Goal: Task Accomplishment & Management: Complete application form

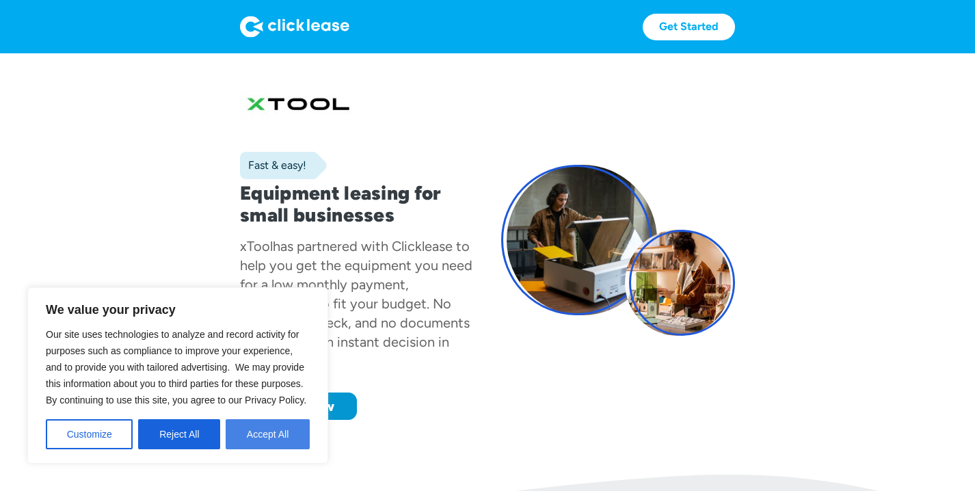
click at [276, 432] on button "Accept All" at bounding box center [268, 434] width 84 height 30
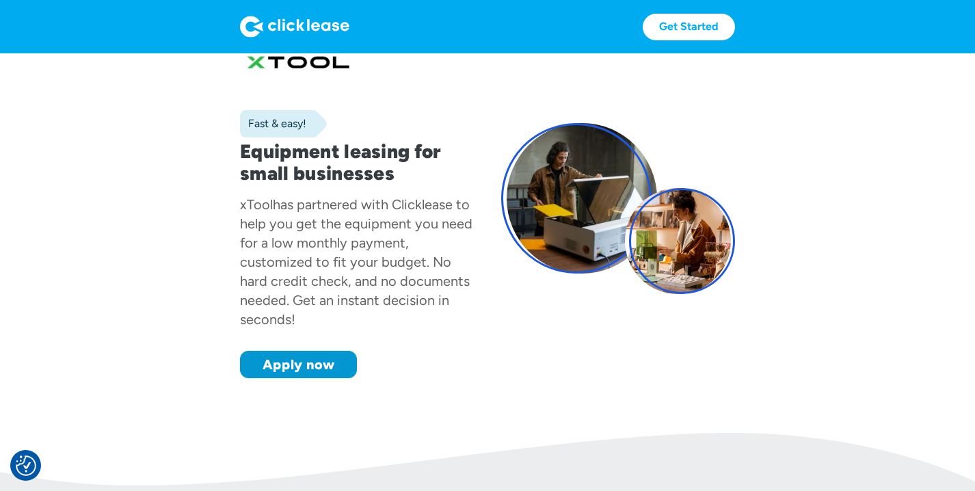
scroll to position [153, 0]
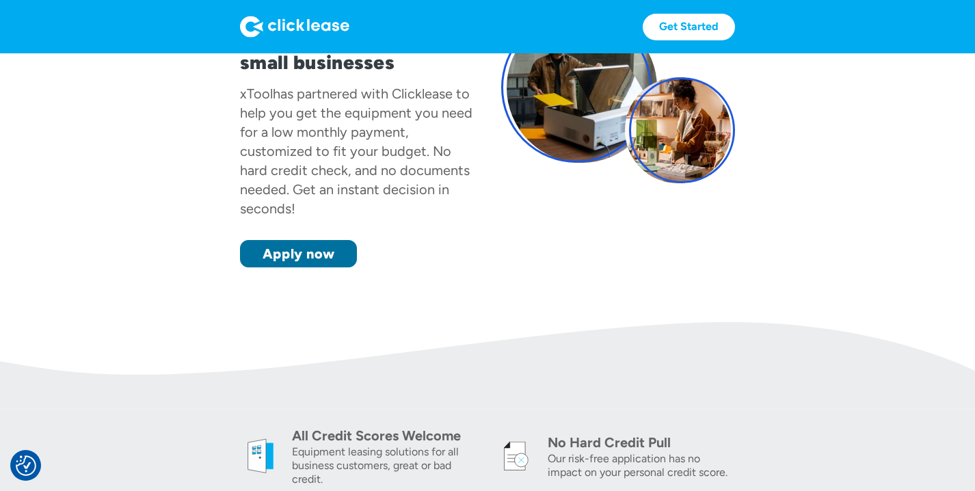
click at [301, 255] on link "Apply now" at bounding box center [298, 253] width 117 height 27
